Goal: Find specific page/section

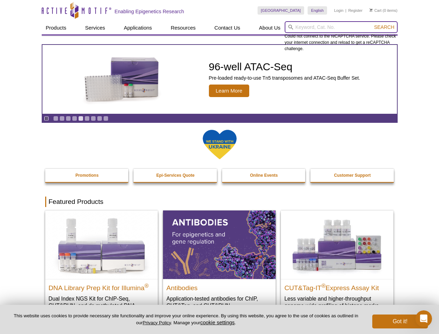
click at [341, 27] on input "search" at bounding box center [341, 27] width 113 height 12
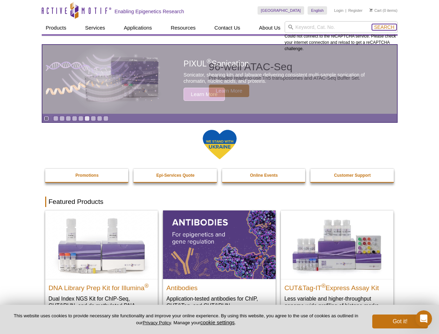
click at [384, 27] on span "Search" at bounding box center [384, 27] width 20 height 6
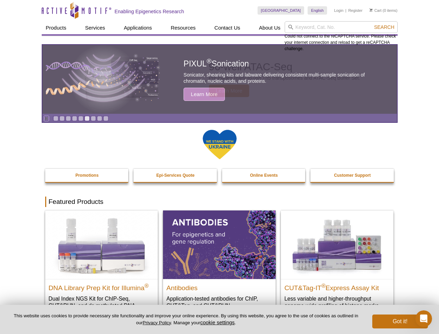
click at [46, 118] on icon "Pause" at bounding box center [46, 118] width 5 height 5
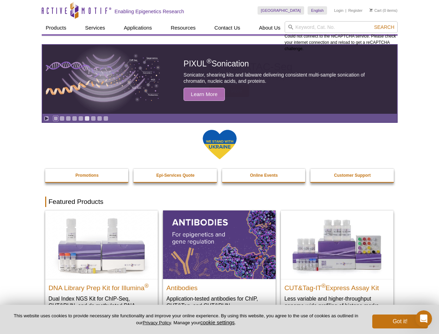
click at [56, 118] on link "Go to slide 1" at bounding box center [55, 118] width 5 height 5
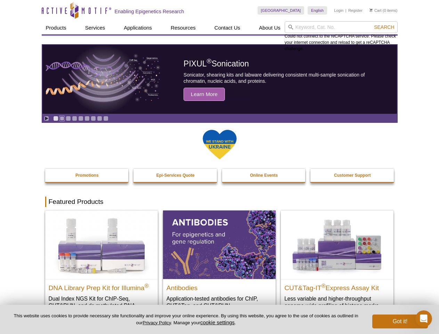
click at [62, 118] on link "Go to slide 2" at bounding box center [61, 118] width 5 height 5
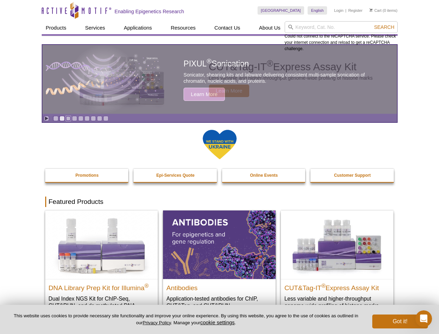
click at [68, 118] on link "Go to slide 3" at bounding box center [68, 118] width 5 height 5
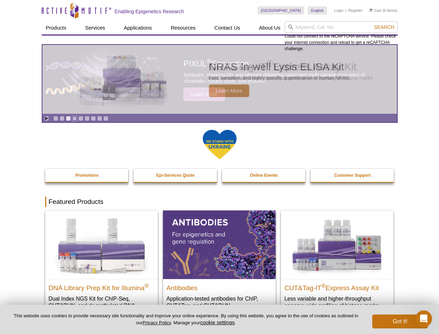
click at [74, 118] on link "Go to slide 4" at bounding box center [74, 118] width 5 height 5
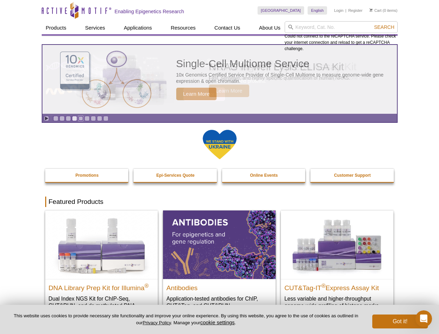
click at [81, 118] on link "Go to slide 5" at bounding box center [80, 118] width 5 height 5
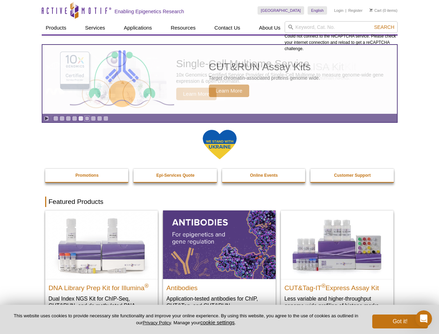
click at [87, 118] on link "Go to slide 6" at bounding box center [86, 118] width 5 height 5
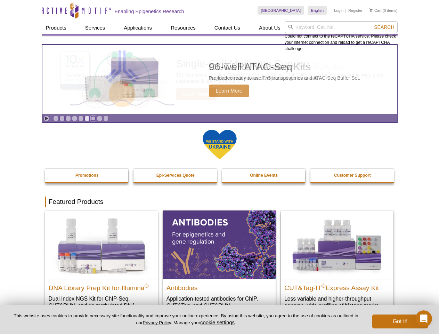
click at [93, 118] on link "Go to slide 7" at bounding box center [93, 118] width 5 height 5
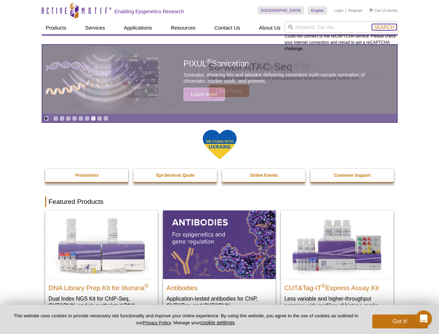
click at [384, 27] on span "Search" at bounding box center [384, 27] width 20 height 6
